Goal: Transaction & Acquisition: Purchase product/service

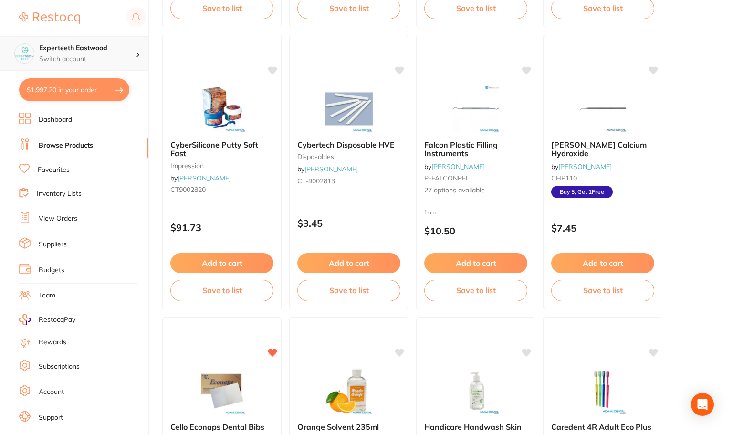
scroll to position [382, 0]
click at [106, 55] on p "Switch account" at bounding box center [87, 59] width 96 height 10
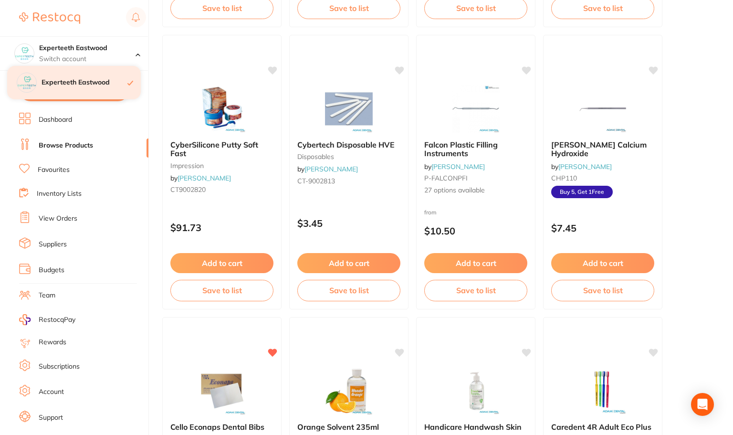
click at [90, 78] on h4 "Experteeth Eastwood" at bounding box center [85, 83] width 86 height 10
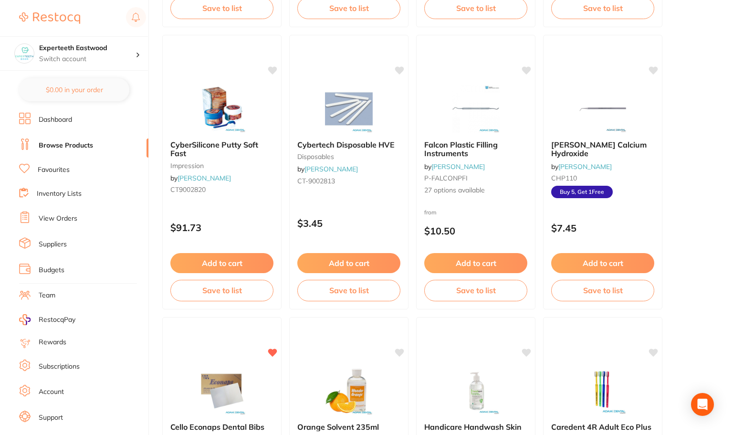
scroll to position [0, 0]
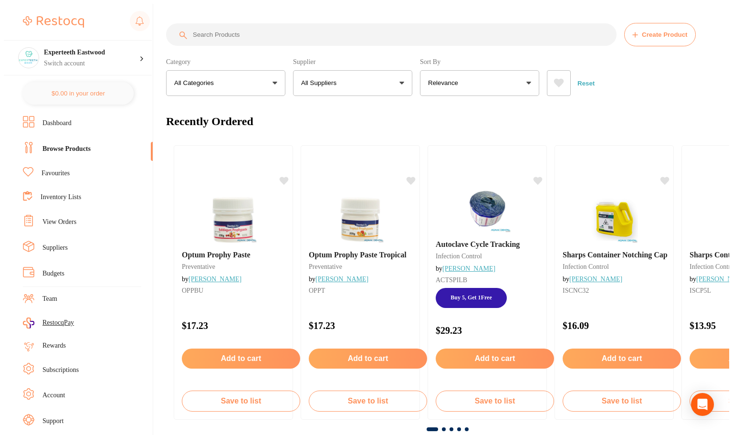
click at [242, 34] on input "search" at bounding box center [391, 34] width 451 height 22
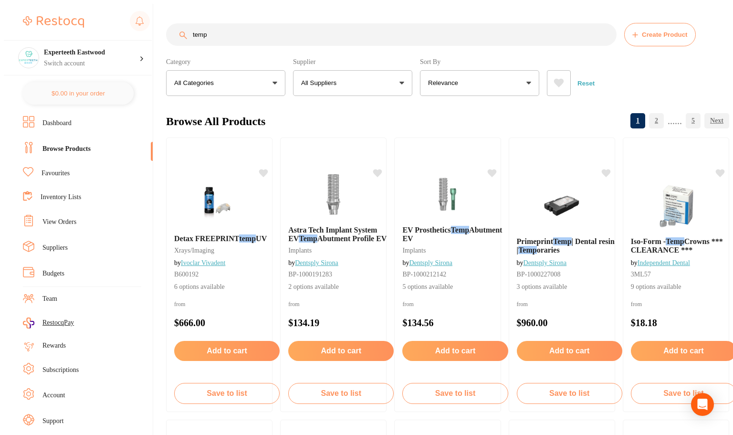
click at [270, 36] on input "temp" at bounding box center [391, 34] width 451 height 22
type input "temp bond"
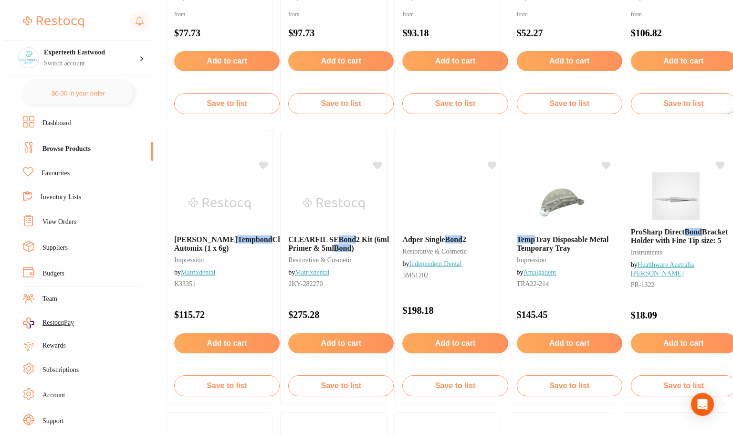
scroll to position [1146, 0]
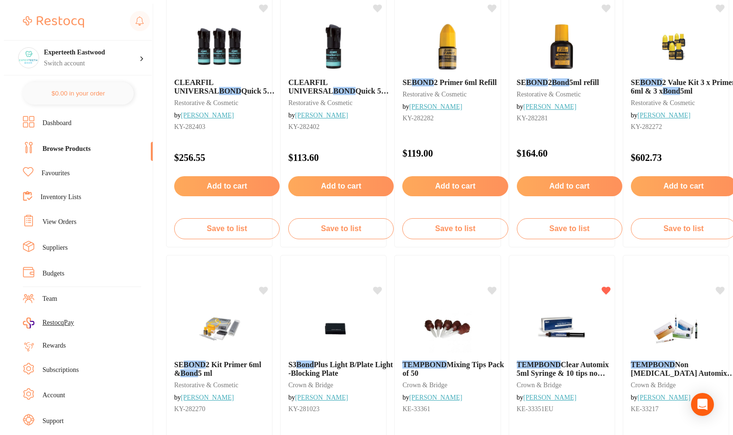
scroll to position [1671, 0]
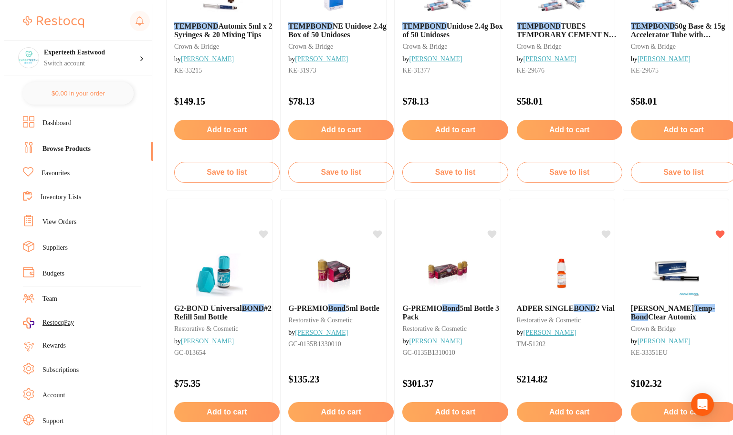
scroll to position [2244, 0]
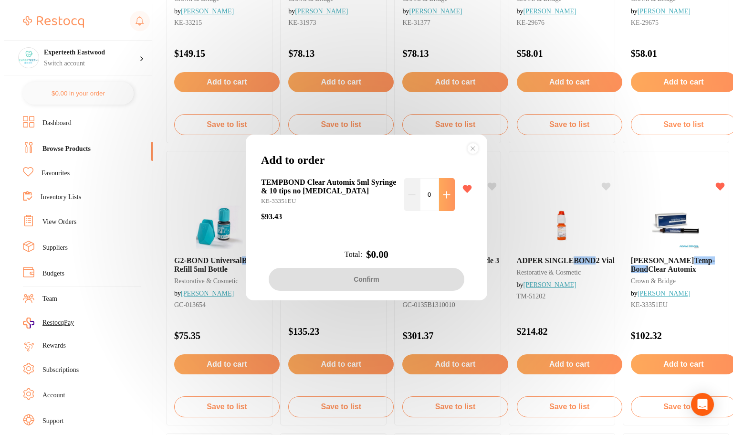
click at [439, 193] on button at bounding box center [447, 194] width 16 height 33
type input "1"
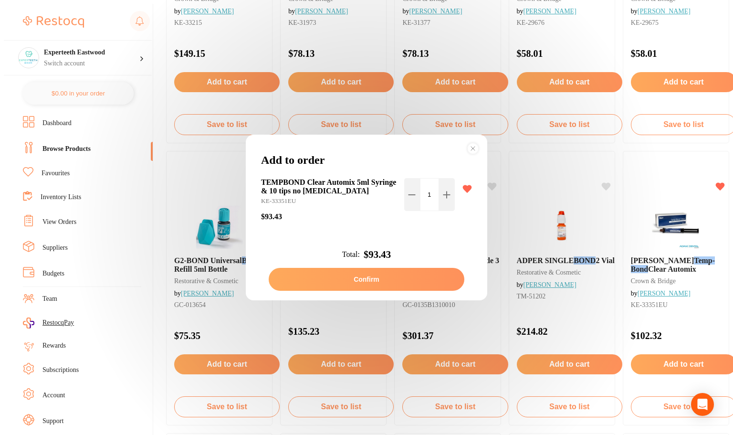
click at [390, 276] on button "Confirm" at bounding box center [367, 279] width 196 height 23
checkbox input "false"
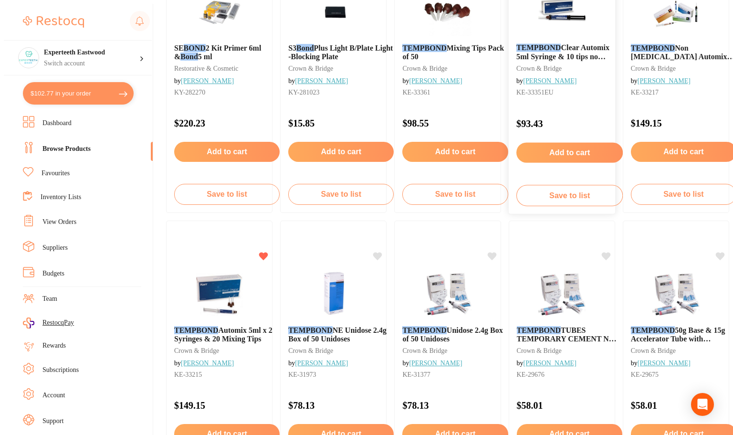
scroll to position [1862, 0]
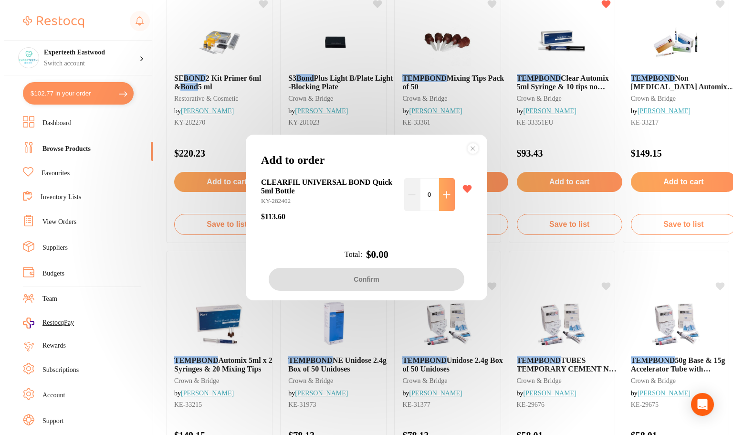
click at [443, 191] on icon at bounding box center [447, 195] width 8 height 8
type input "1"
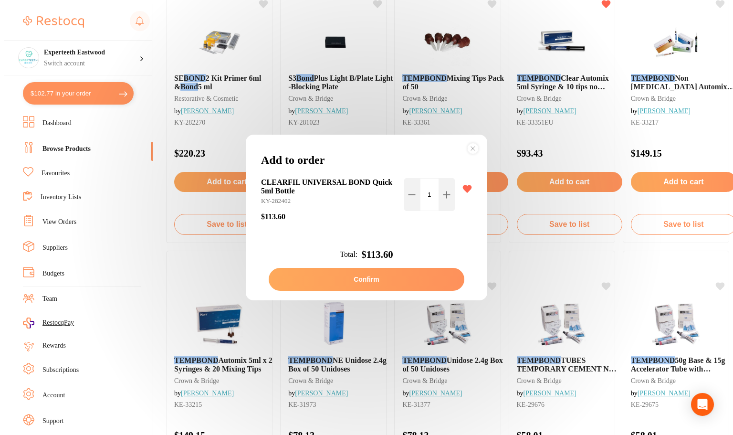
click at [375, 272] on button "Confirm" at bounding box center [367, 279] width 196 height 23
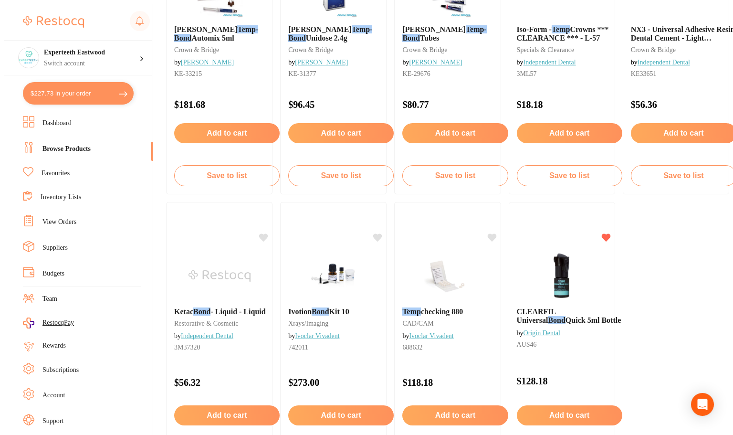
scroll to position [2770, 0]
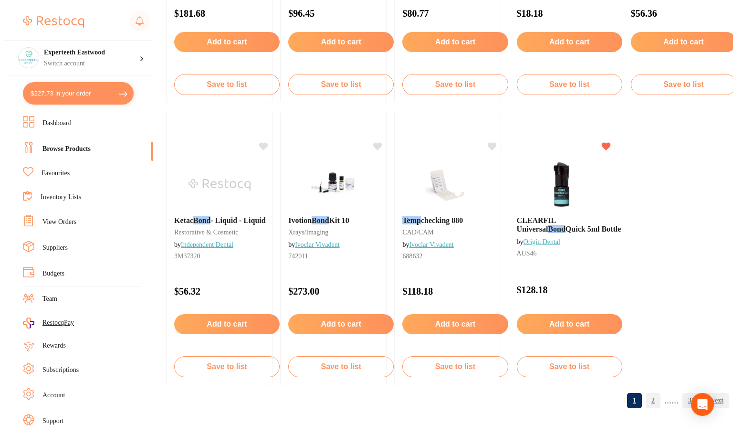
scroll to position [2865, 0]
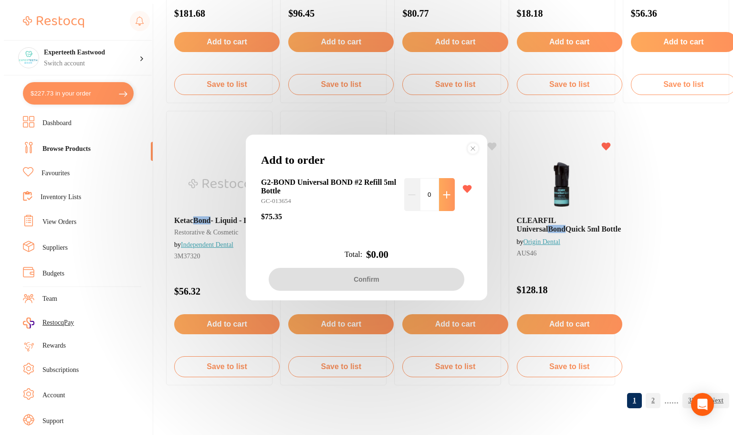
click at [439, 193] on button at bounding box center [447, 194] width 16 height 33
type input "1"
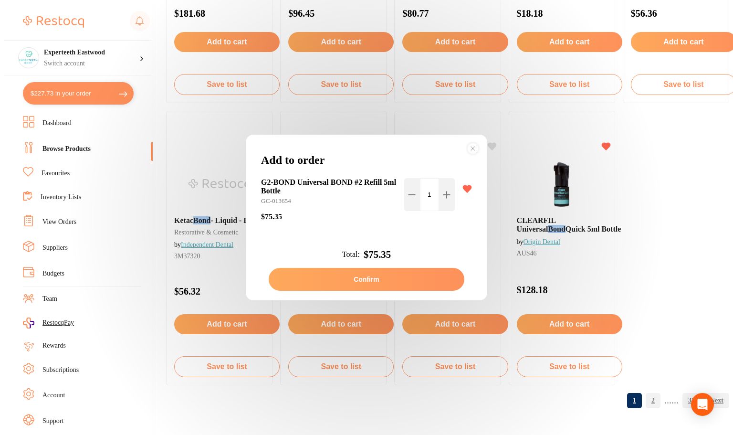
click at [472, 149] on circle at bounding box center [473, 148] width 11 height 11
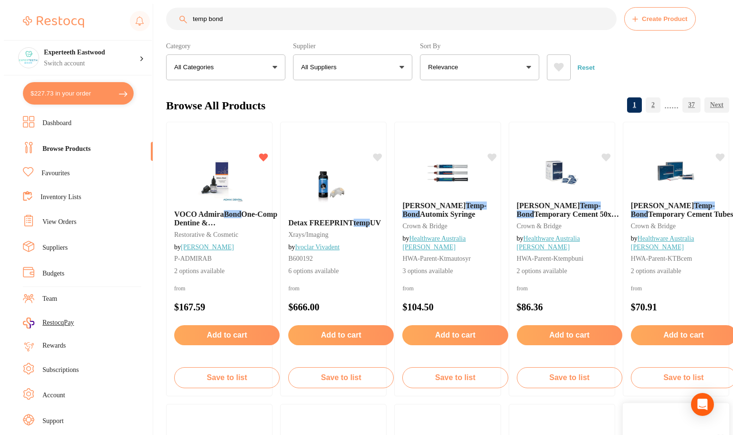
scroll to position [0, 0]
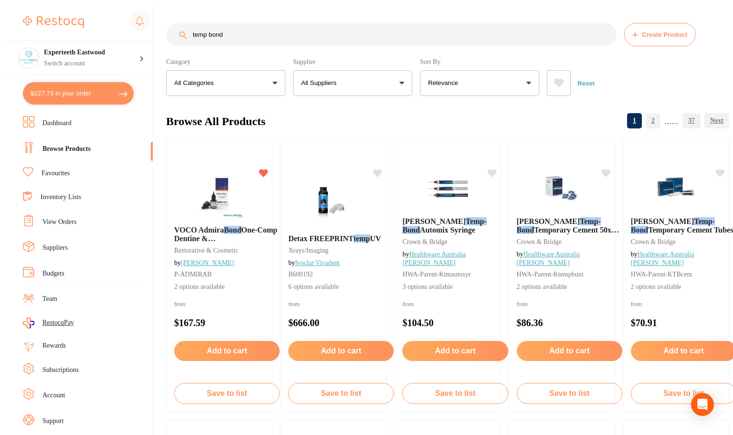
drag, startPoint x: 237, startPoint y: 37, endPoint x: 174, endPoint y: 32, distance: 63.7
click at [174, 32] on input "temp bond" at bounding box center [391, 34] width 451 height 22
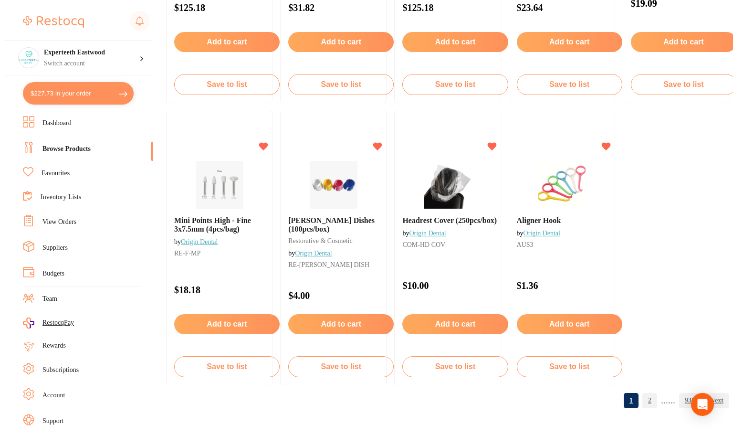
scroll to position [3693, 0]
click at [643, 405] on link "2" at bounding box center [650, 400] width 15 height 19
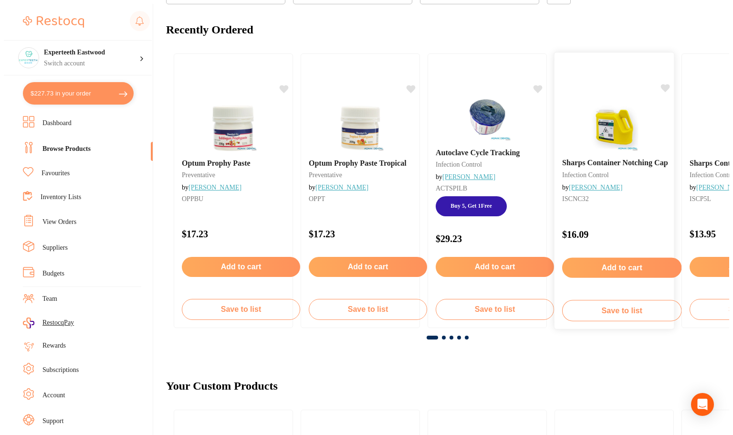
scroll to position [96, 0]
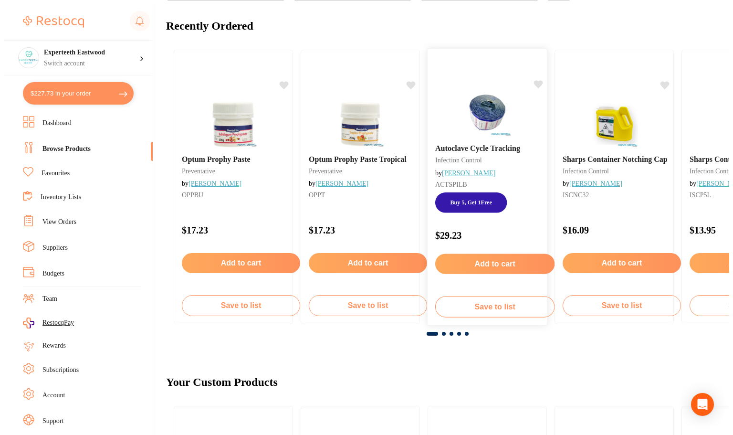
click at [534, 84] on icon at bounding box center [538, 84] width 9 height 8
click at [661, 80] on icon at bounding box center [665, 84] width 9 height 8
click at [409, 80] on icon at bounding box center [411, 84] width 9 height 8
click at [280, 80] on icon at bounding box center [284, 84] width 9 height 8
click at [442, 332] on span at bounding box center [444, 334] width 4 height 4
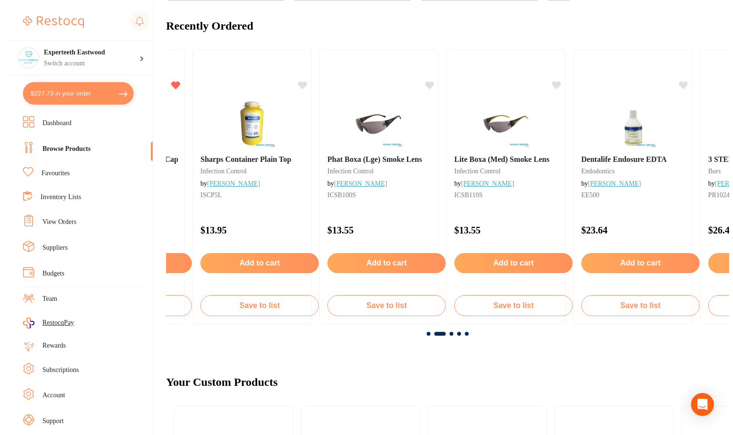
scroll to position [0, 552]
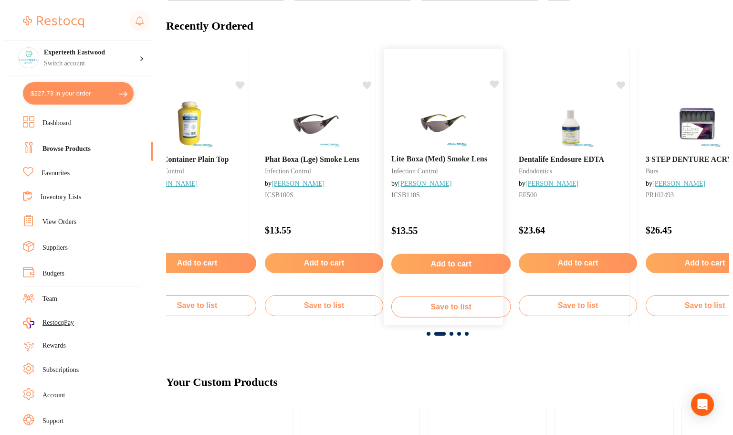
click at [491, 84] on icon at bounding box center [494, 84] width 9 height 8
click at [617, 81] on icon at bounding box center [621, 84] width 9 height 8
click at [450, 332] on span at bounding box center [452, 334] width 4 height 4
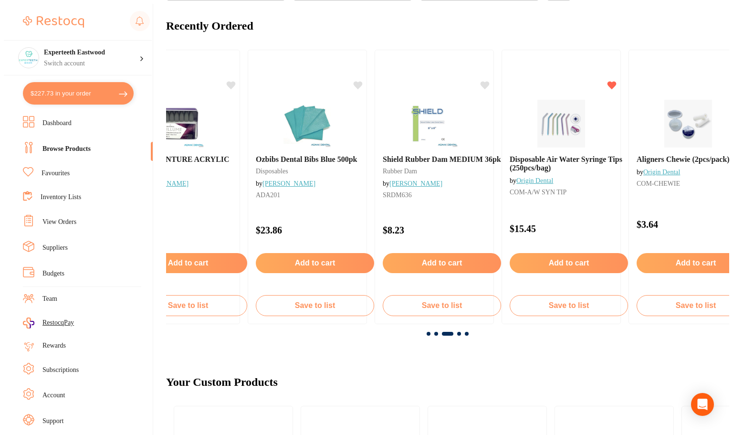
scroll to position [0, 1104]
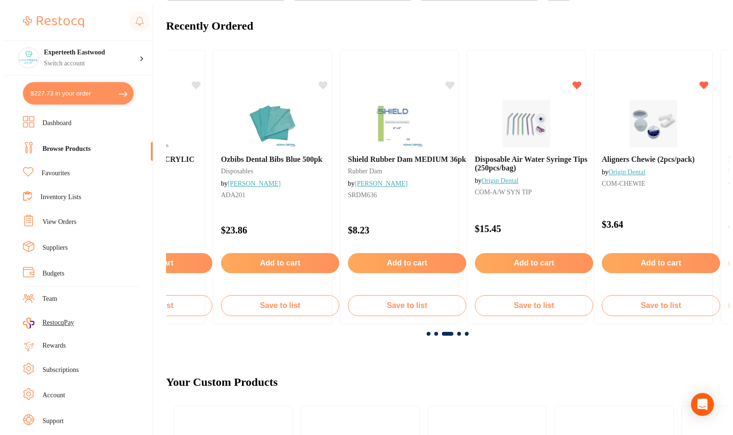
click at [457, 332] on span at bounding box center [459, 334] width 4 height 4
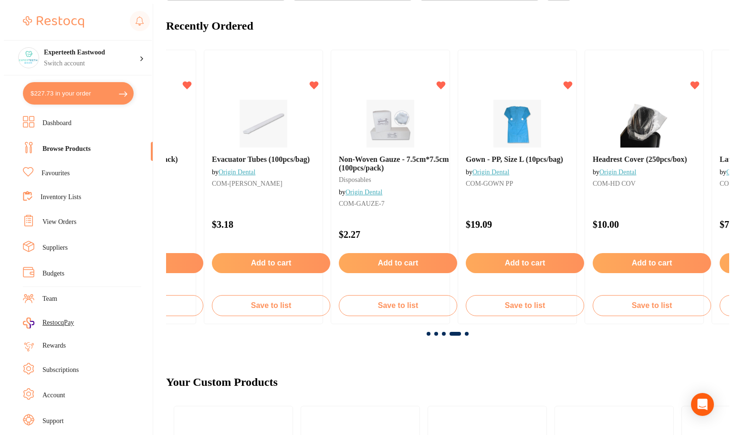
scroll to position [0, 1656]
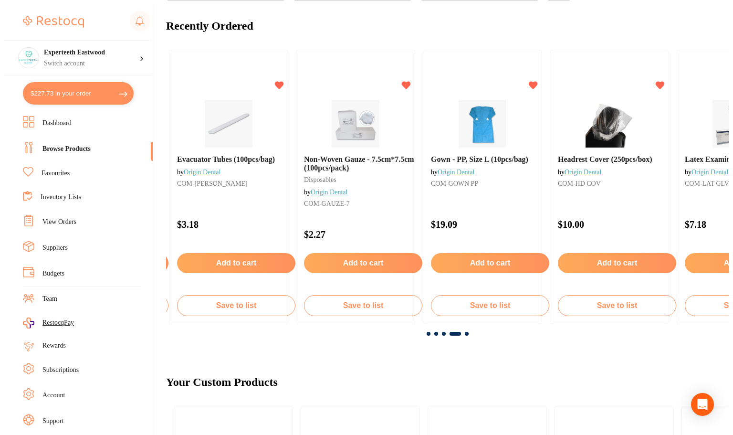
click at [465, 332] on span at bounding box center [467, 334] width 4 height 4
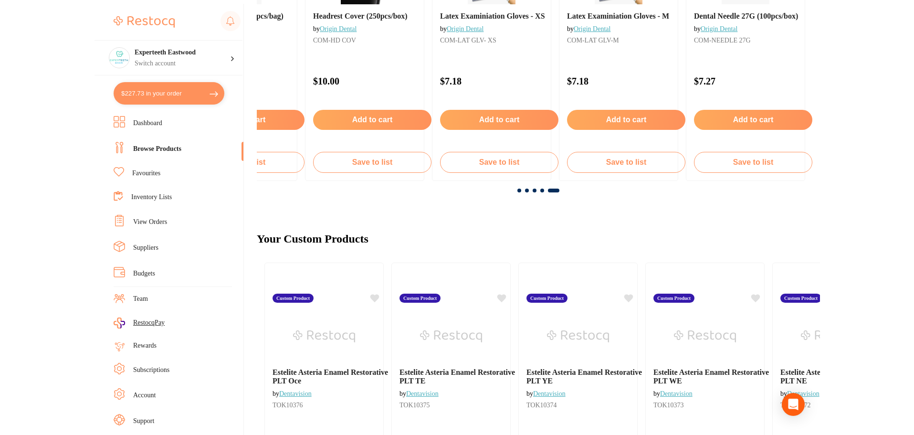
scroll to position [382, 0]
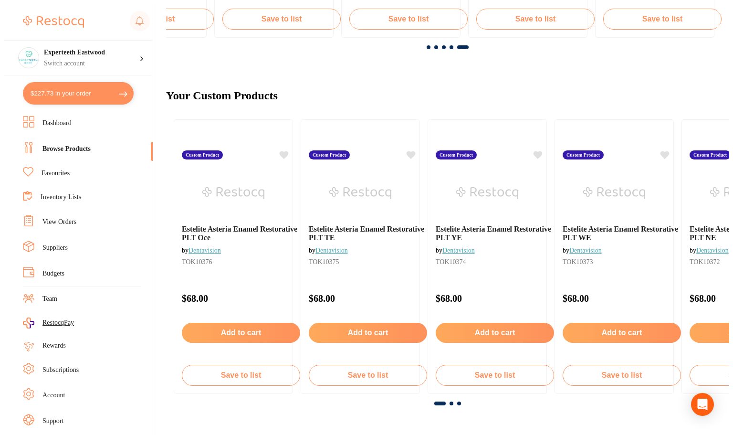
click at [480, 88] on div "Your Custom Products" at bounding box center [447, 96] width 563 height 32
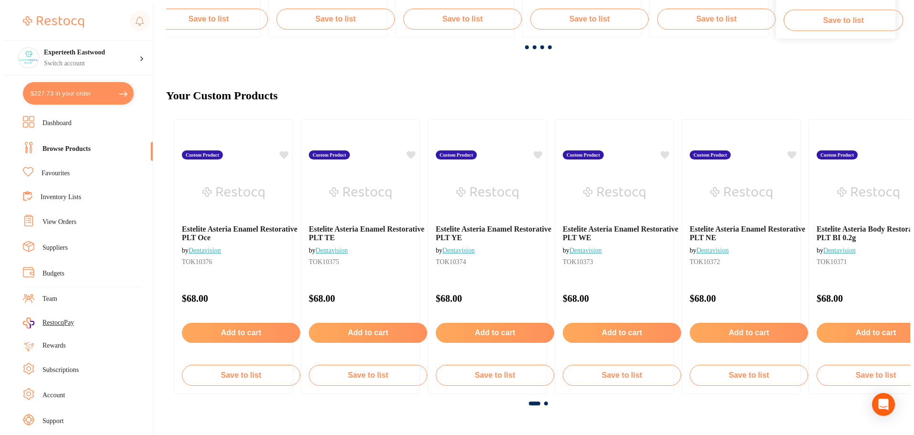
scroll to position [0, 1815]
